Goal: Navigation & Orientation: Find specific page/section

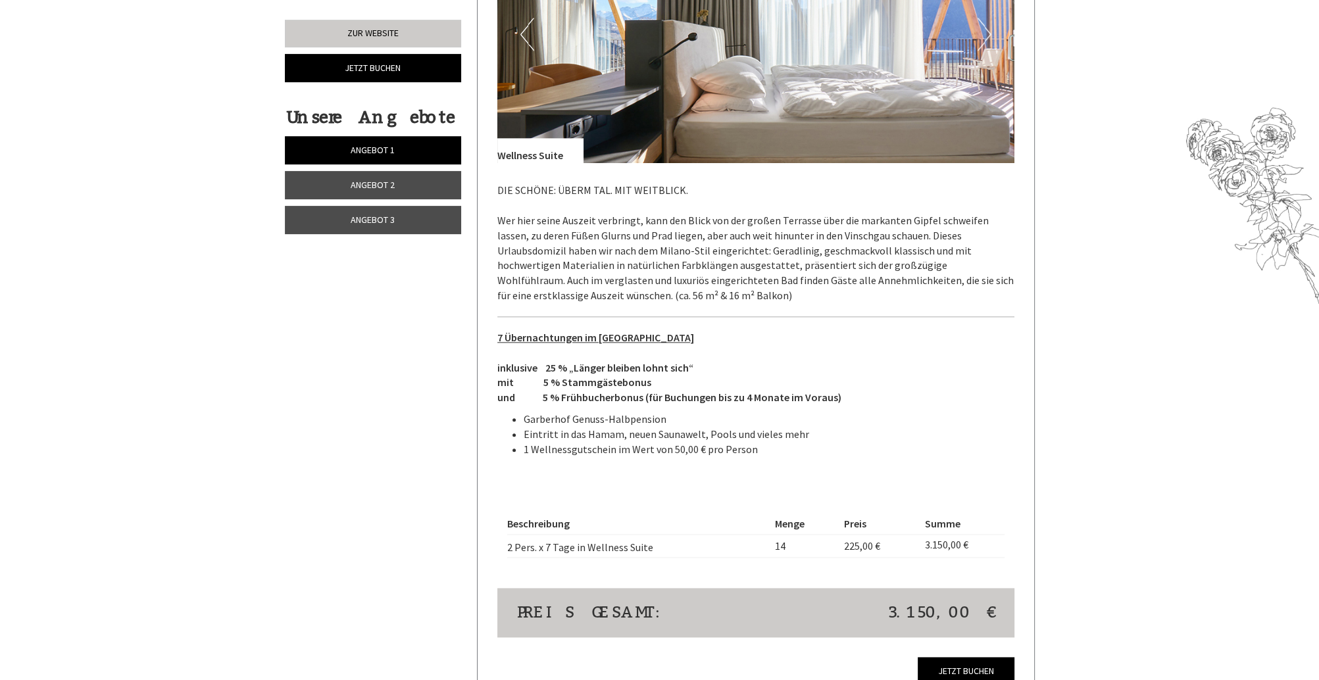
scroll to position [1789, 0]
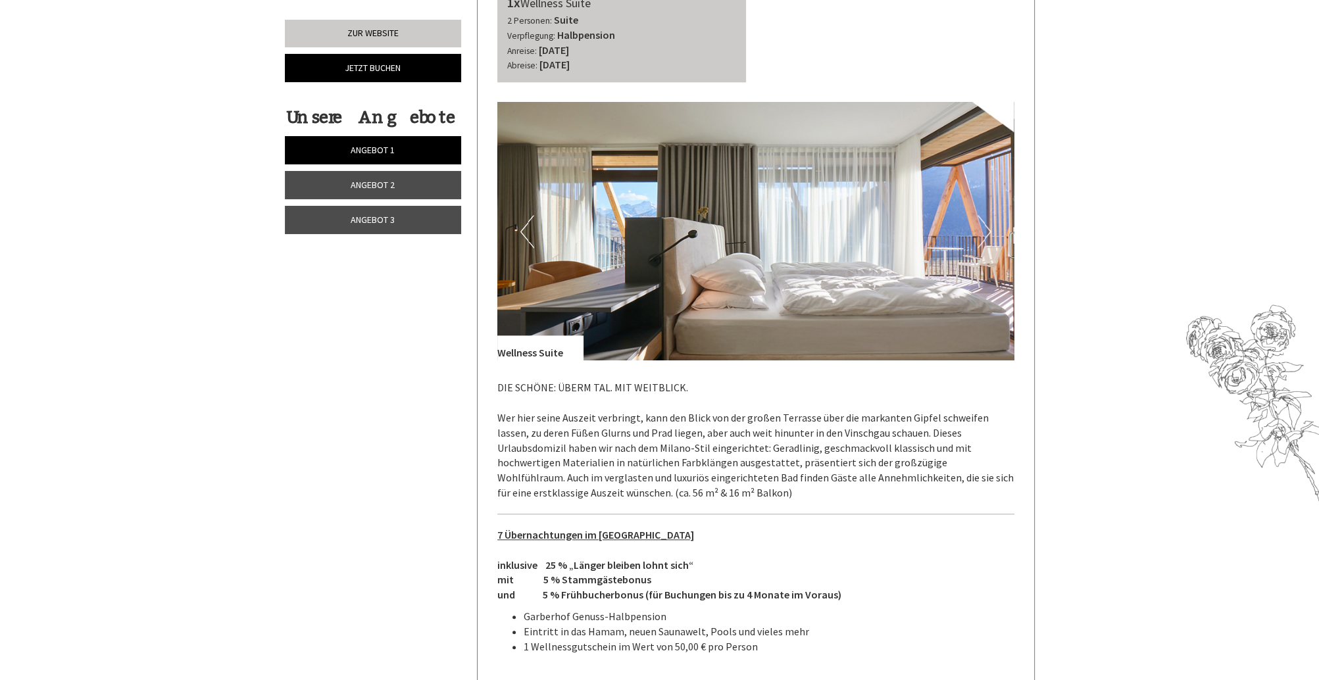
click at [989, 233] on button "Next" at bounding box center [984, 231] width 14 height 33
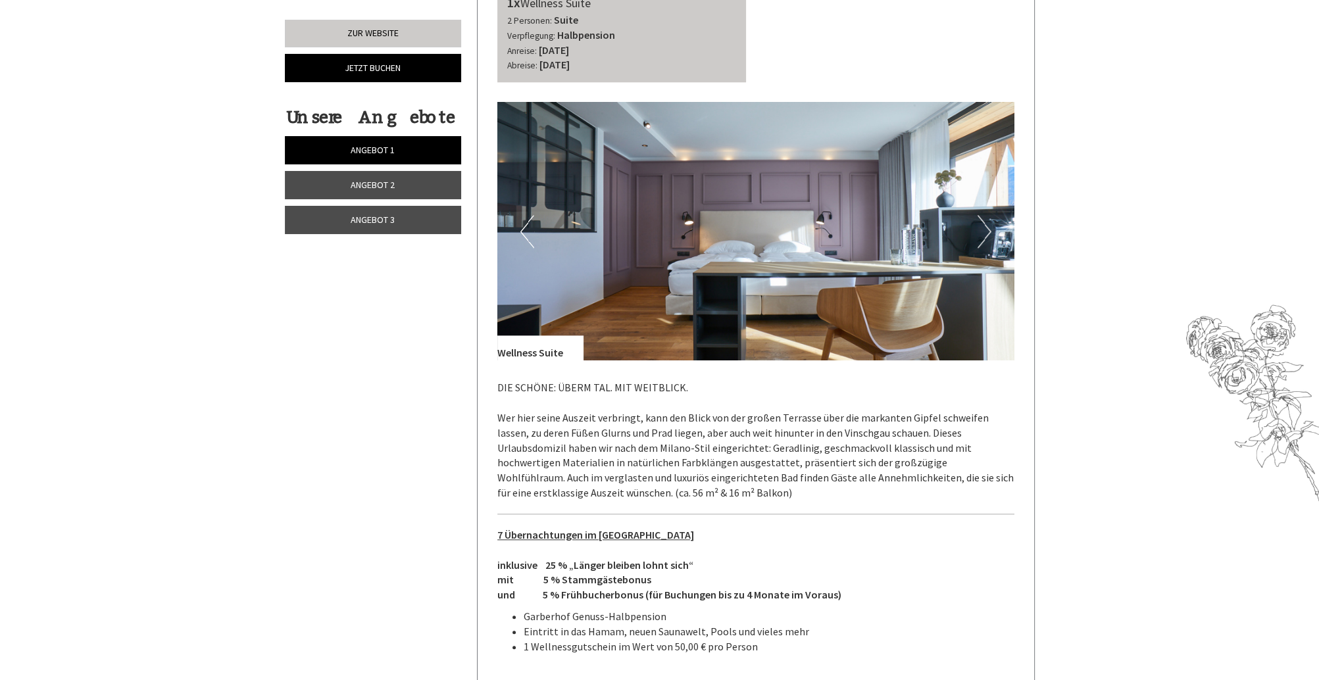
click at [985, 224] on button "Next" at bounding box center [984, 231] width 14 height 33
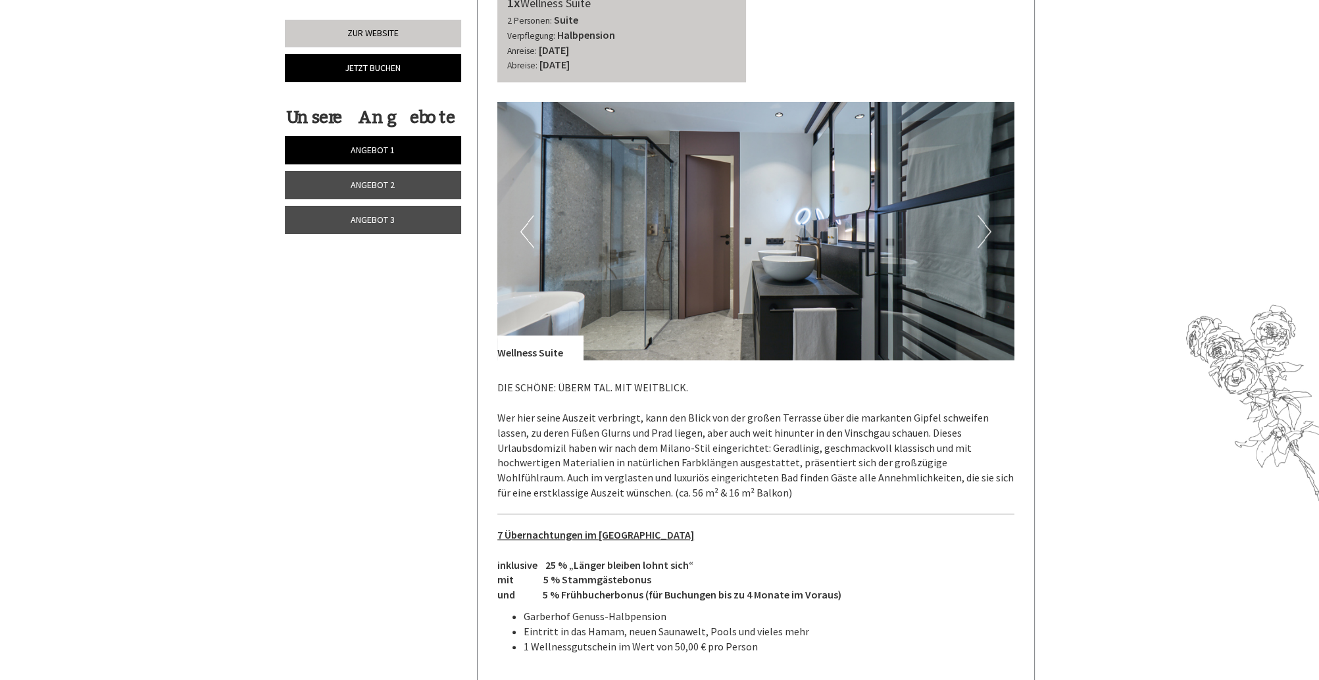
click at [985, 224] on button "Next" at bounding box center [984, 231] width 14 height 33
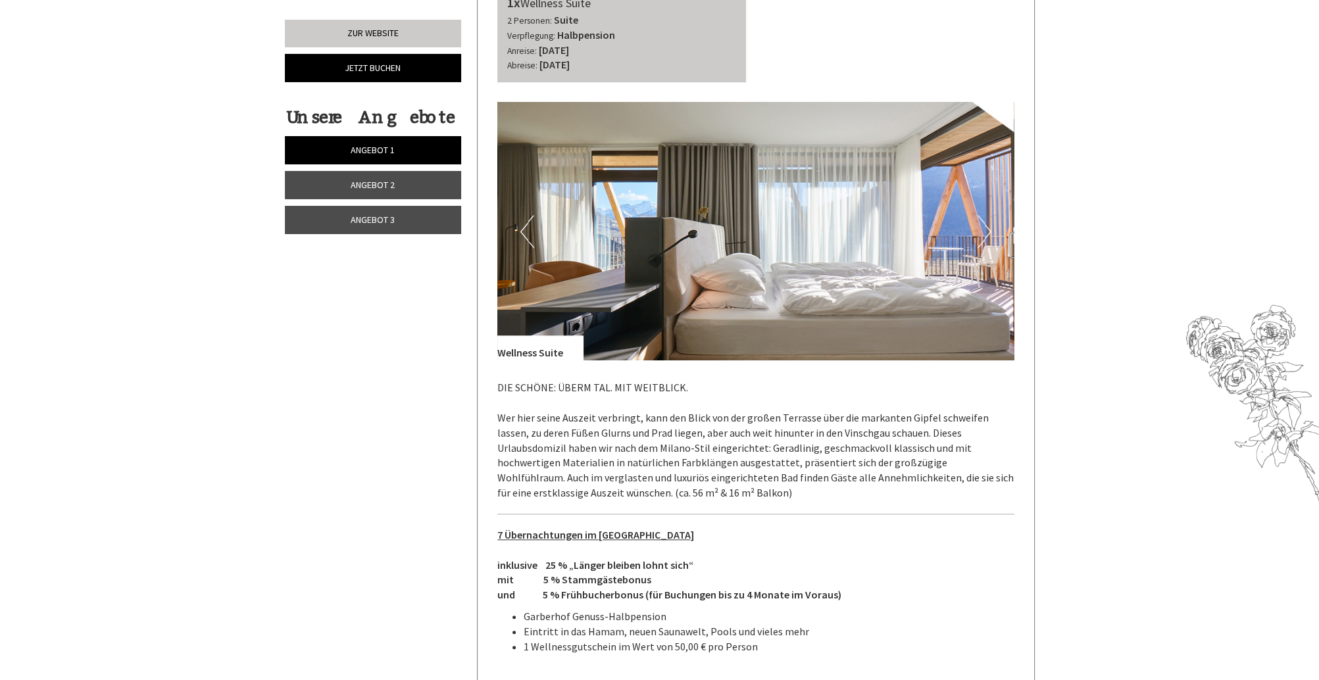
click at [985, 224] on button "Next" at bounding box center [984, 231] width 14 height 33
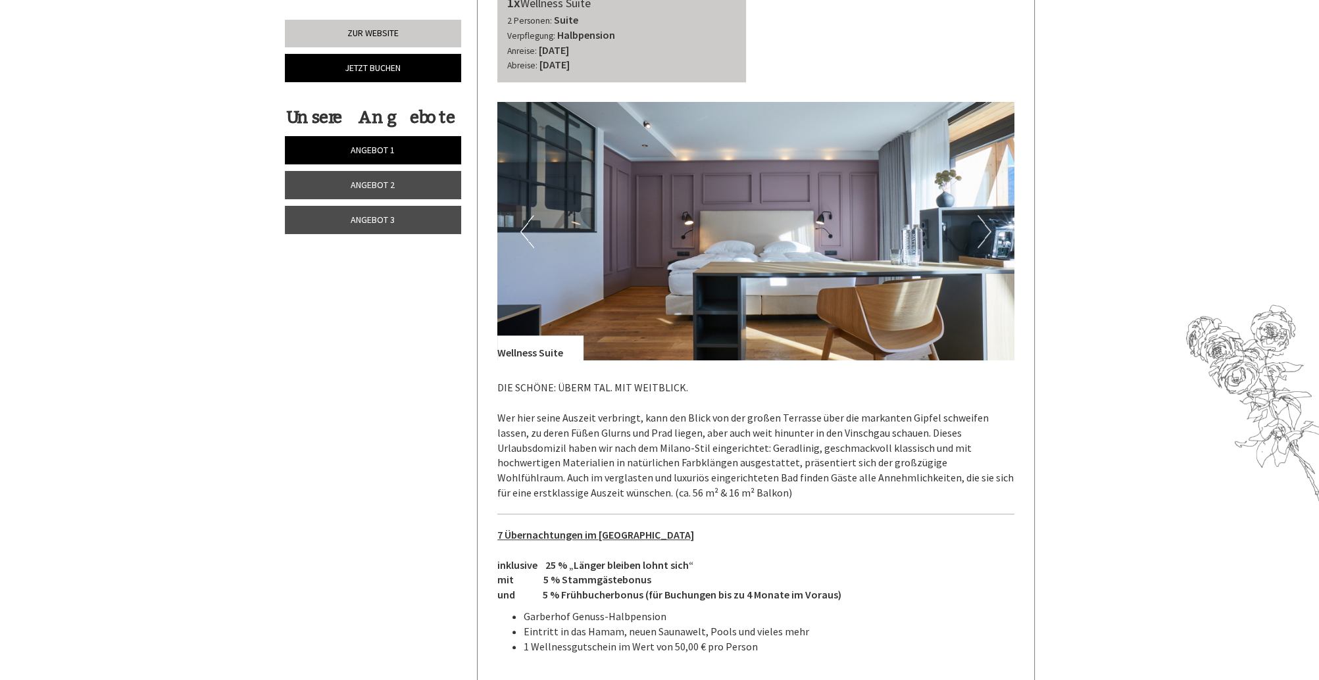
click at [985, 224] on button "Next" at bounding box center [984, 231] width 14 height 33
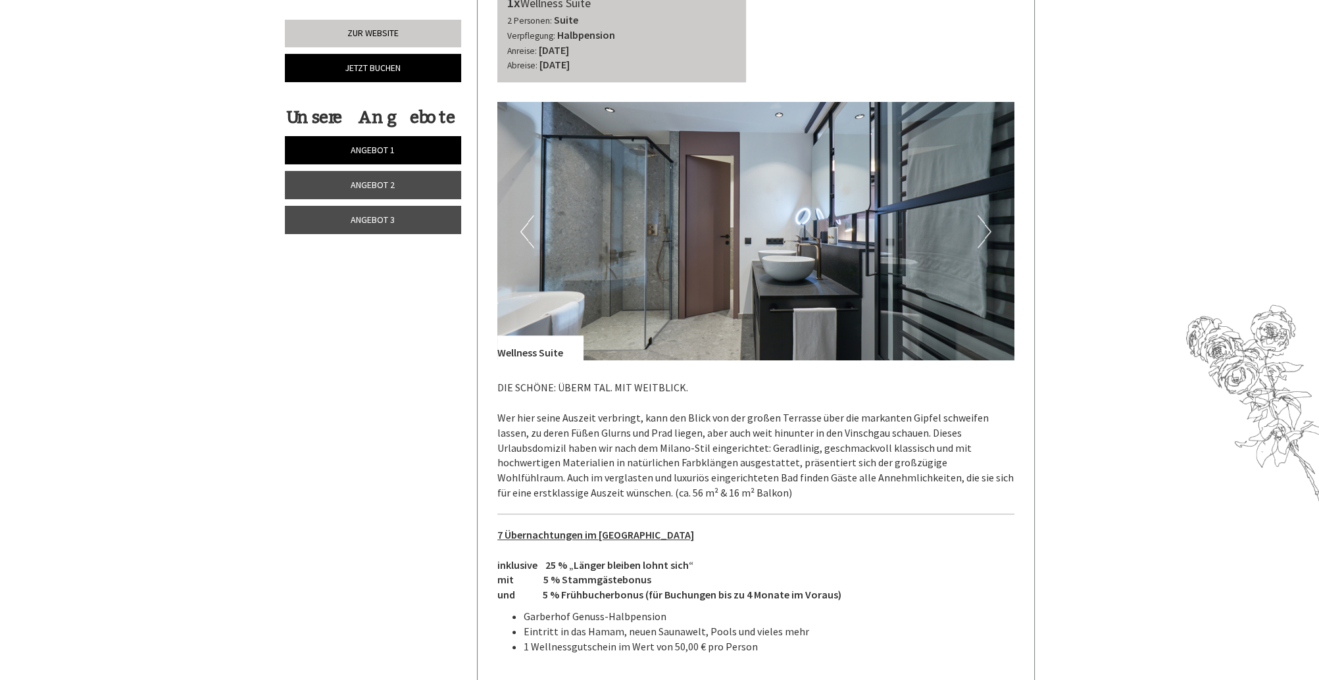
click at [985, 224] on button "Next" at bounding box center [984, 231] width 14 height 33
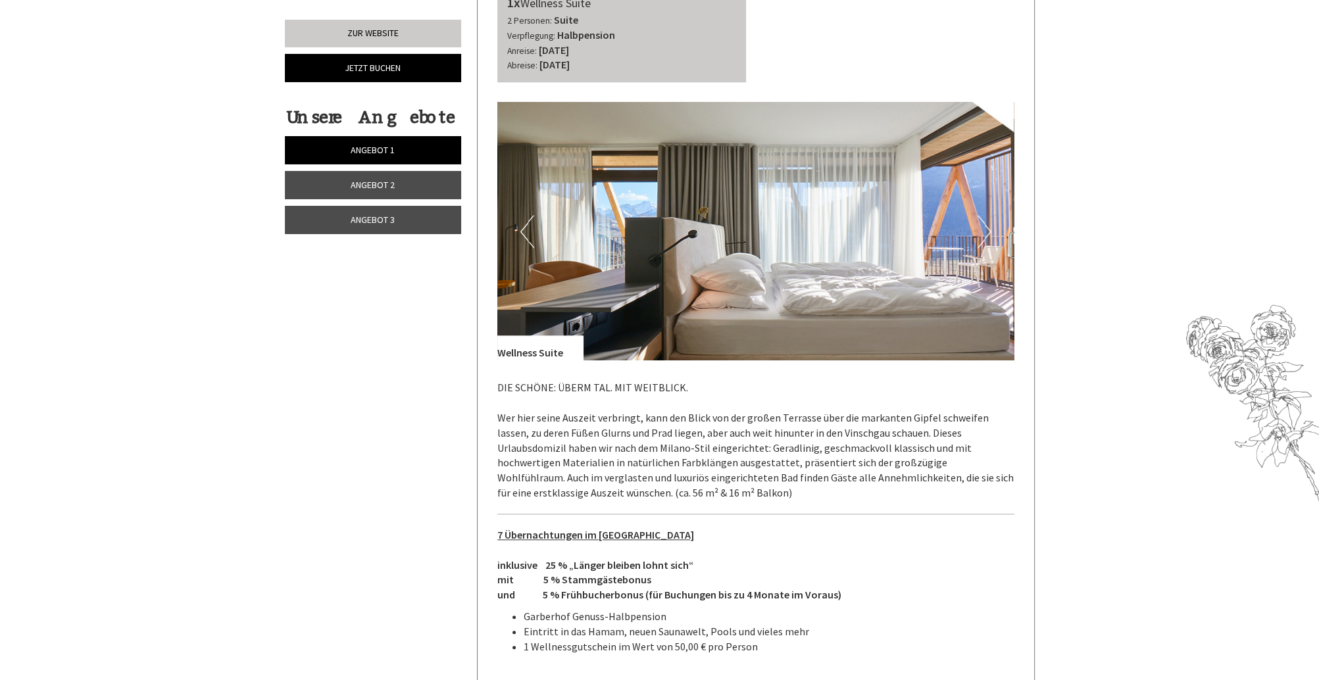
click at [985, 224] on button "Next" at bounding box center [984, 231] width 14 height 33
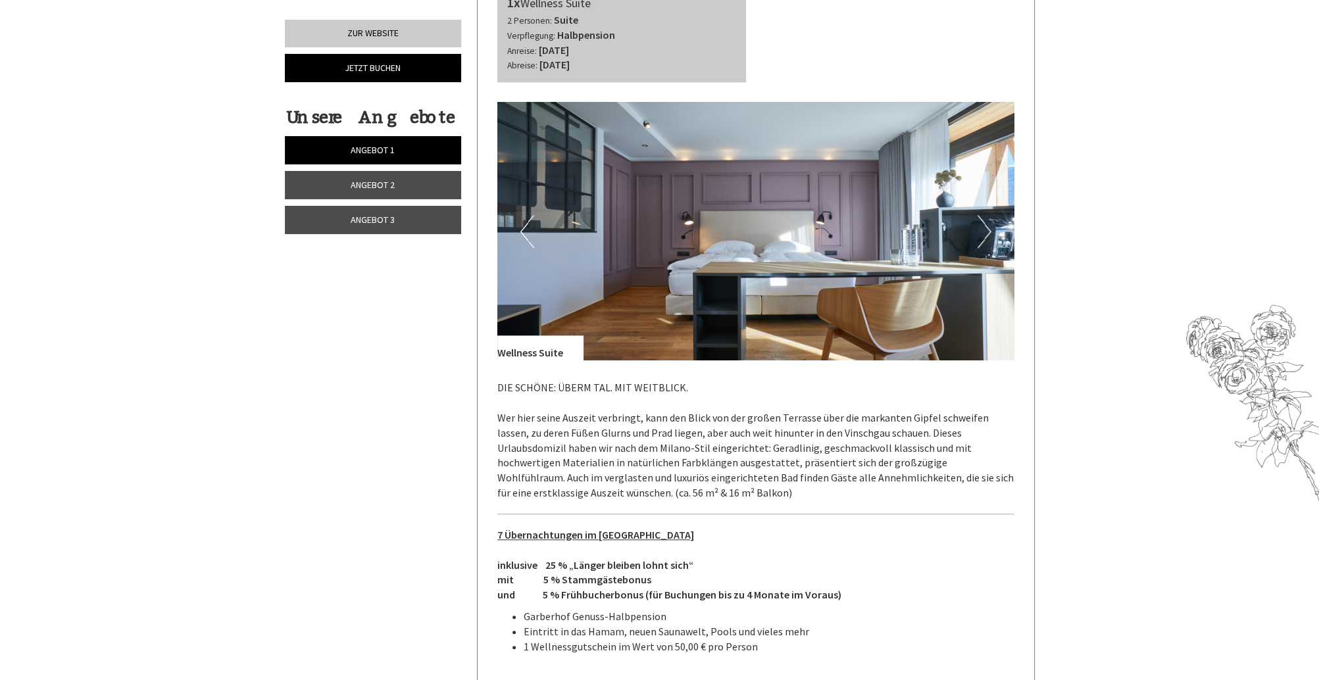
click at [985, 224] on button "Next" at bounding box center [984, 231] width 14 height 33
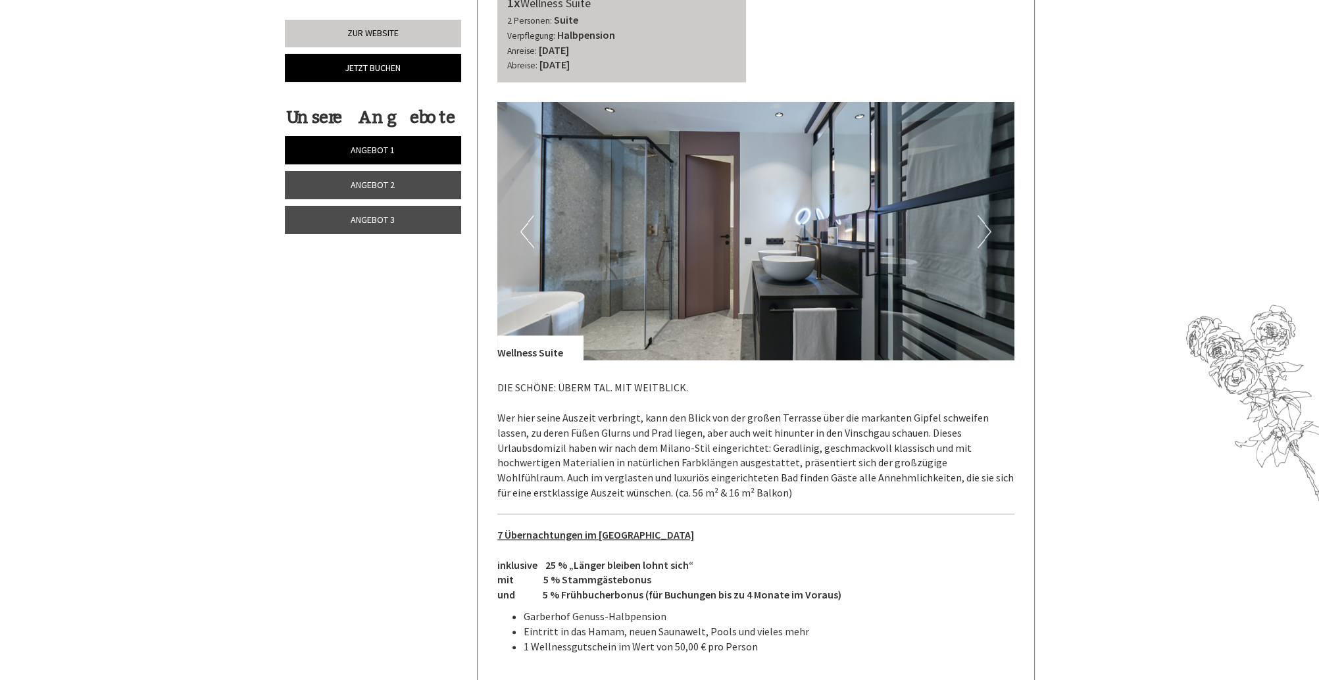
click at [985, 224] on button "Next" at bounding box center [984, 231] width 14 height 33
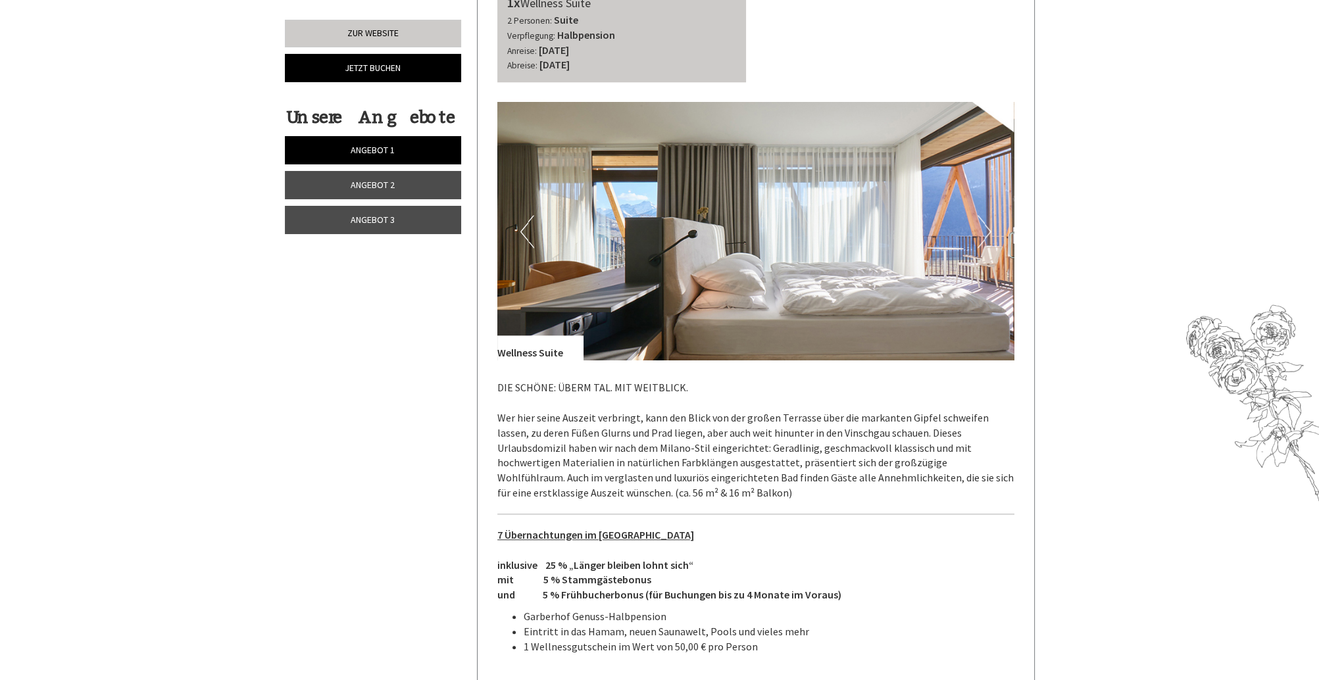
click at [985, 224] on button "Next" at bounding box center [984, 231] width 14 height 33
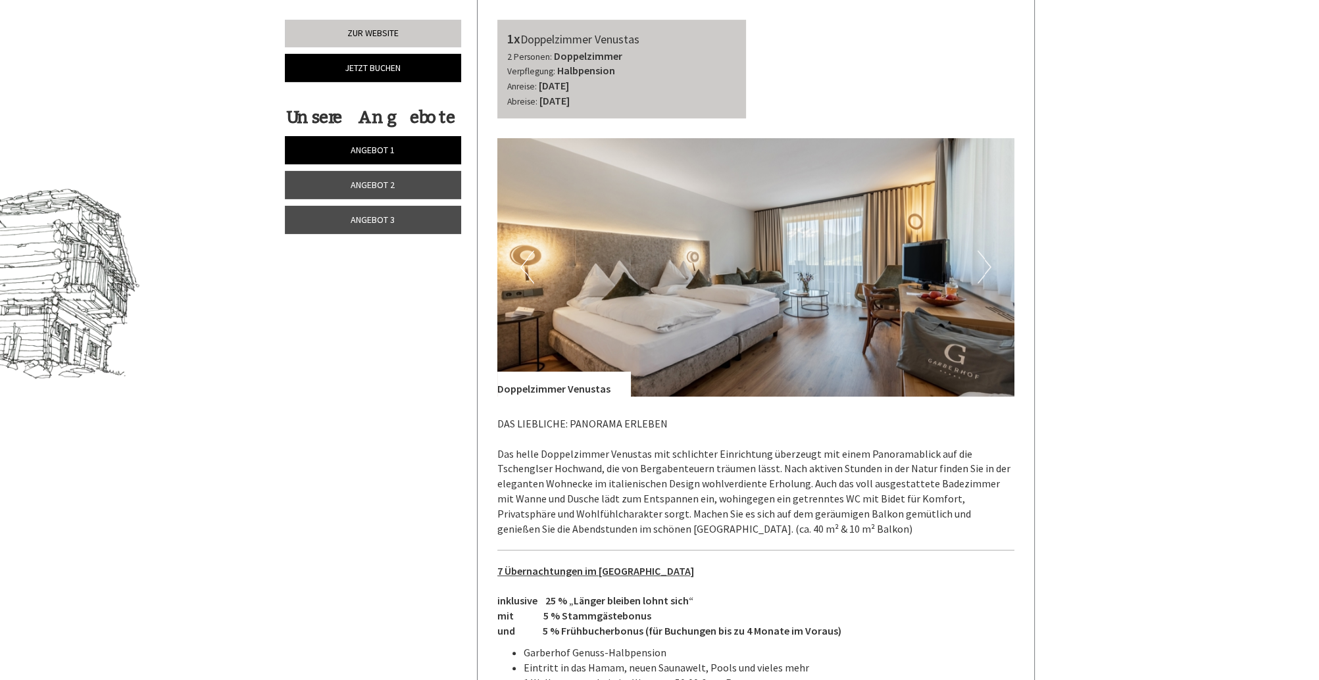
scroll to position [700, 0]
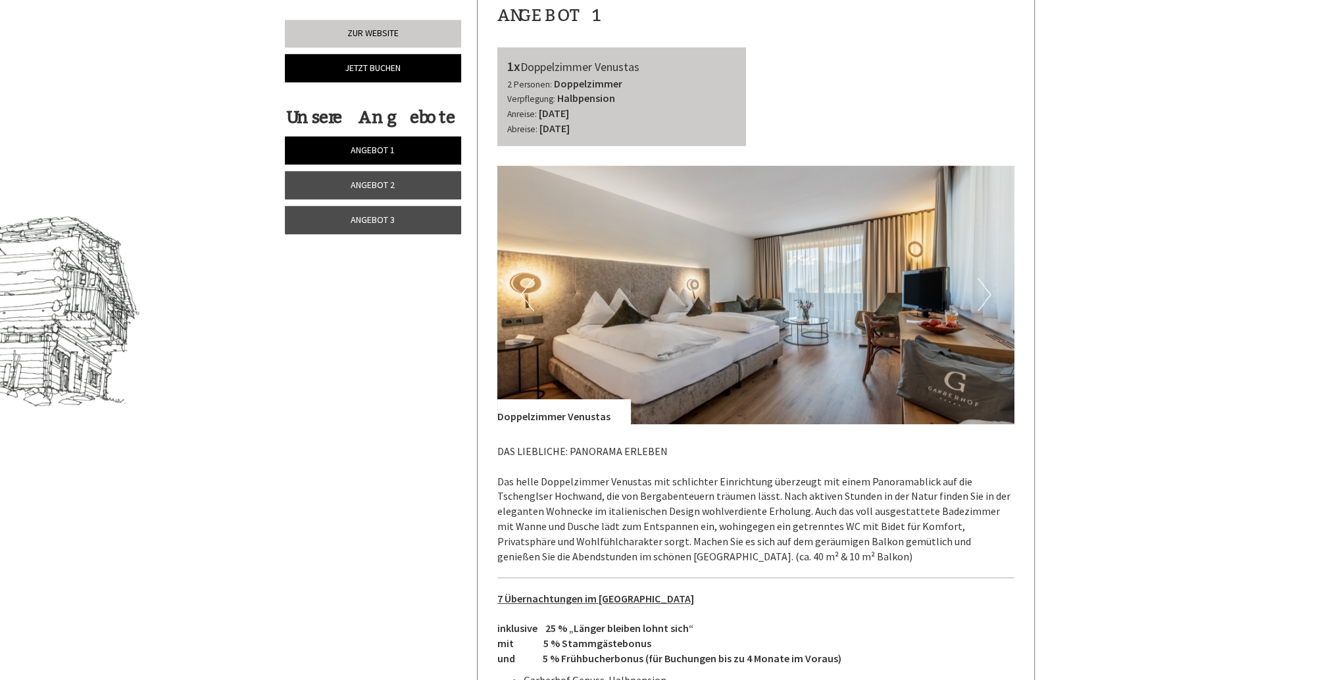
click at [351, 176] on link "Angebot 2" at bounding box center [373, 185] width 176 height 28
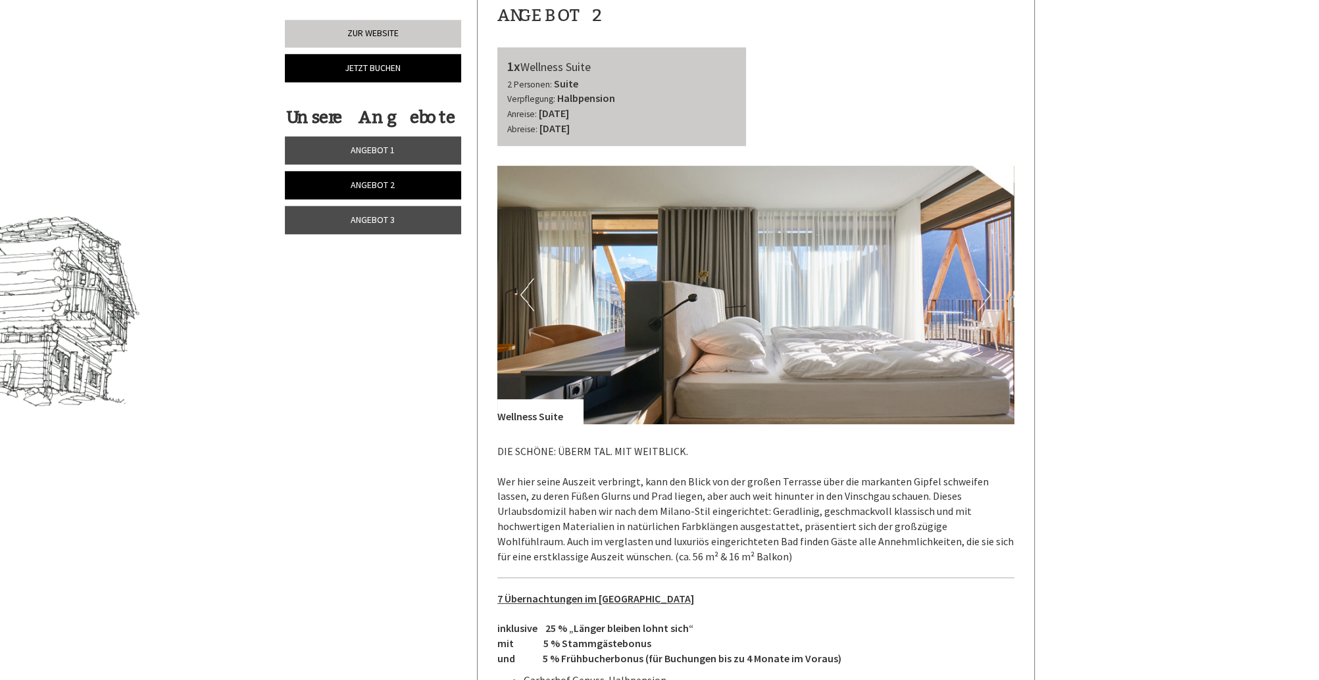
scroll to position [660, 0]
